Goal: Navigation & Orientation: Find specific page/section

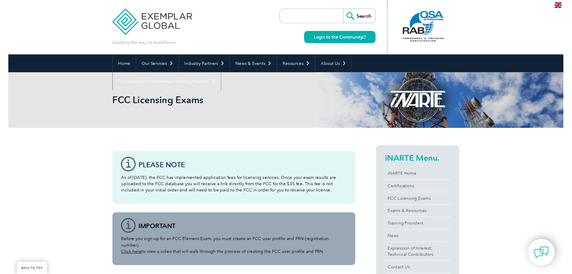
scroll to position [334, 0]
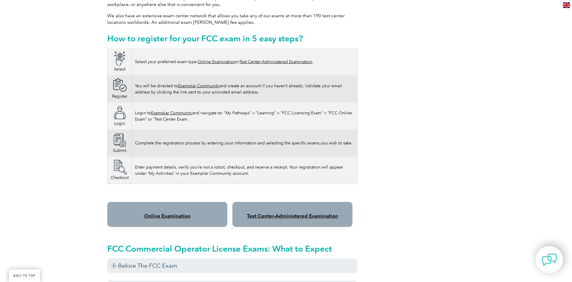
click at [85, 217] on div "Please note As of April 19, 2022, the FCC has implemented application fees for …" at bounding box center [286, 227] width 572 height 861
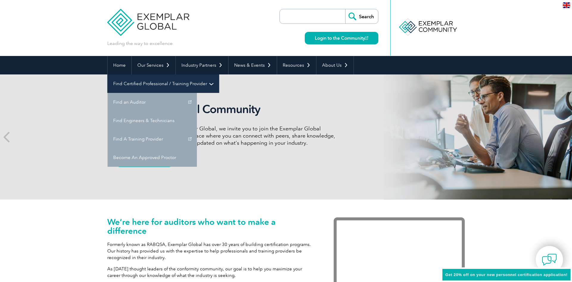
click at [219, 74] on link "Find Certified Professional / Training Provider" at bounding box center [163, 83] width 111 height 18
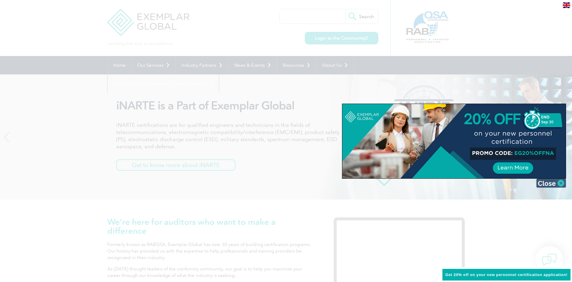
click at [549, 182] on img at bounding box center [551, 183] width 30 height 9
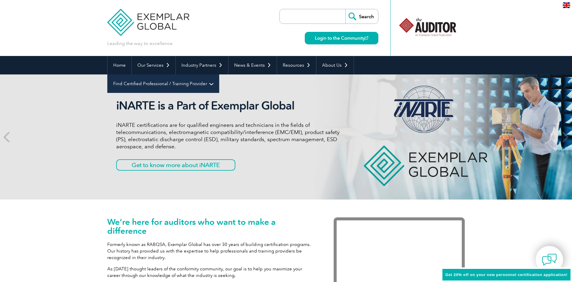
click at [219, 74] on link "Find Certified Professional / Training Provider" at bounding box center [163, 83] width 111 height 18
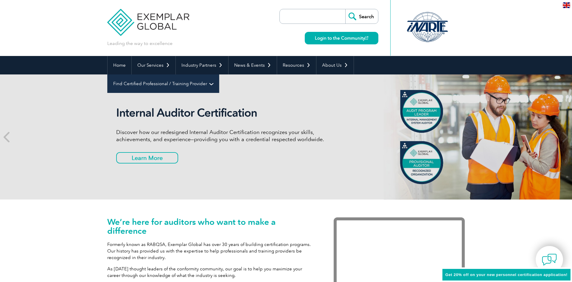
click at [219, 74] on link "Find Certified Professional / Training Provider" at bounding box center [163, 83] width 111 height 18
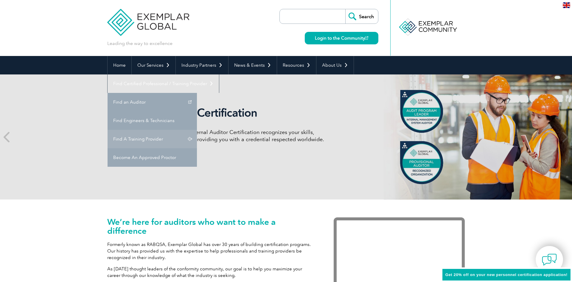
click at [197, 130] on link "Find A Training Provider" at bounding box center [152, 139] width 89 height 18
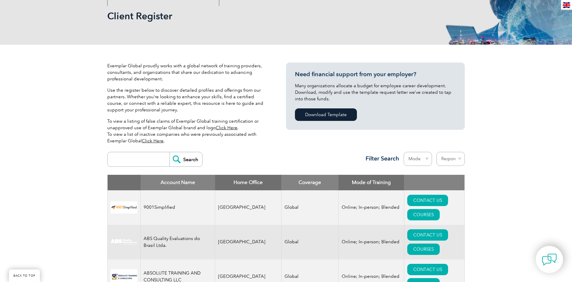
scroll to position [91, 0]
